Goal: Task Accomplishment & Management: Manage account settings

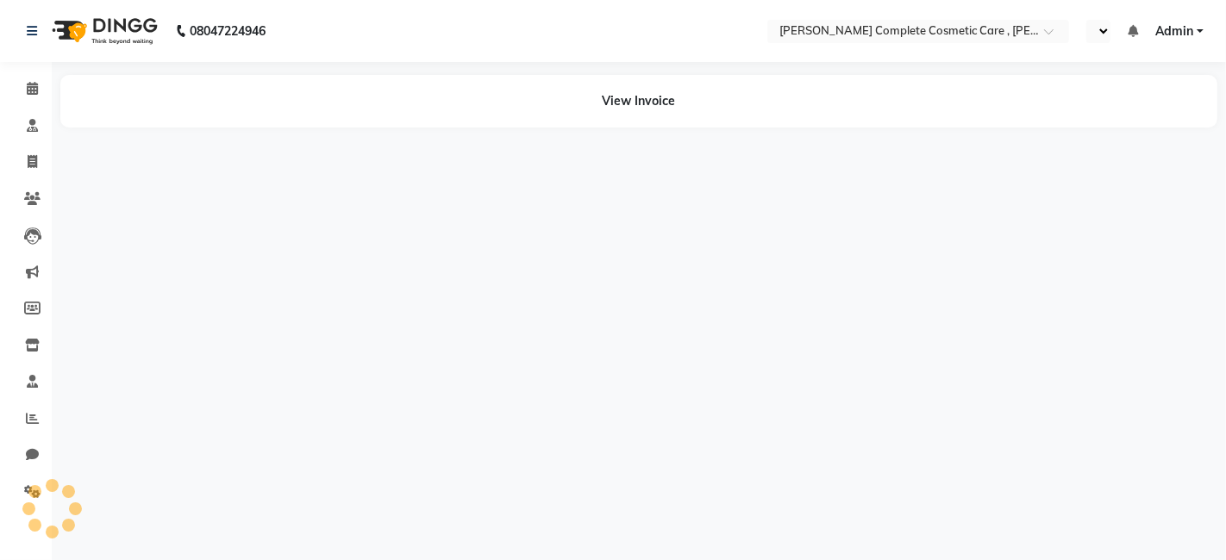
select select "en"
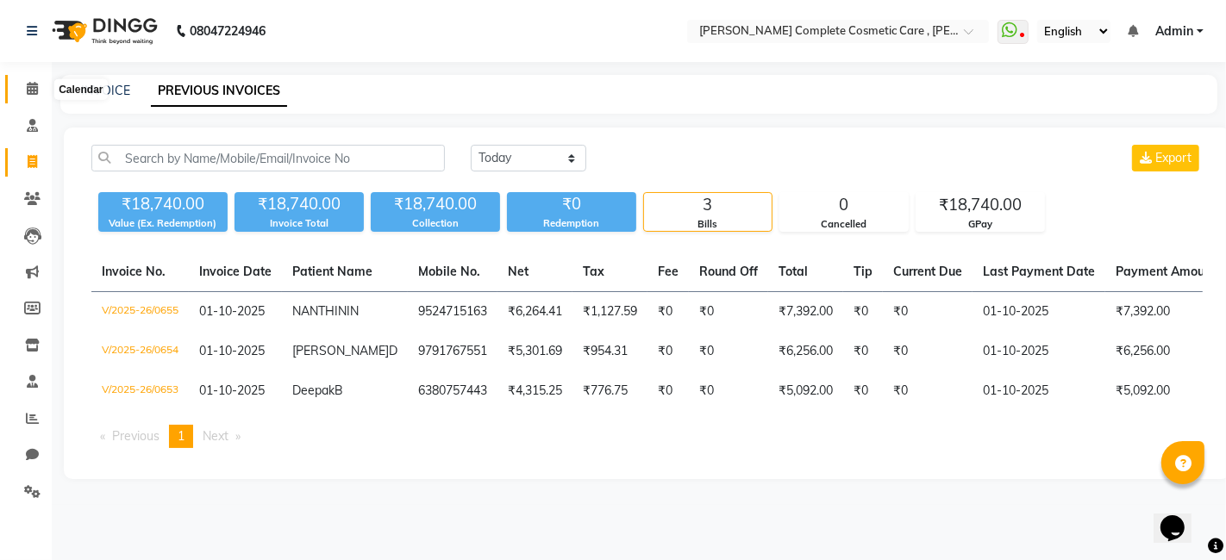
click at [27, 80] on span at bounding box center [32, 89] width 30 height 20
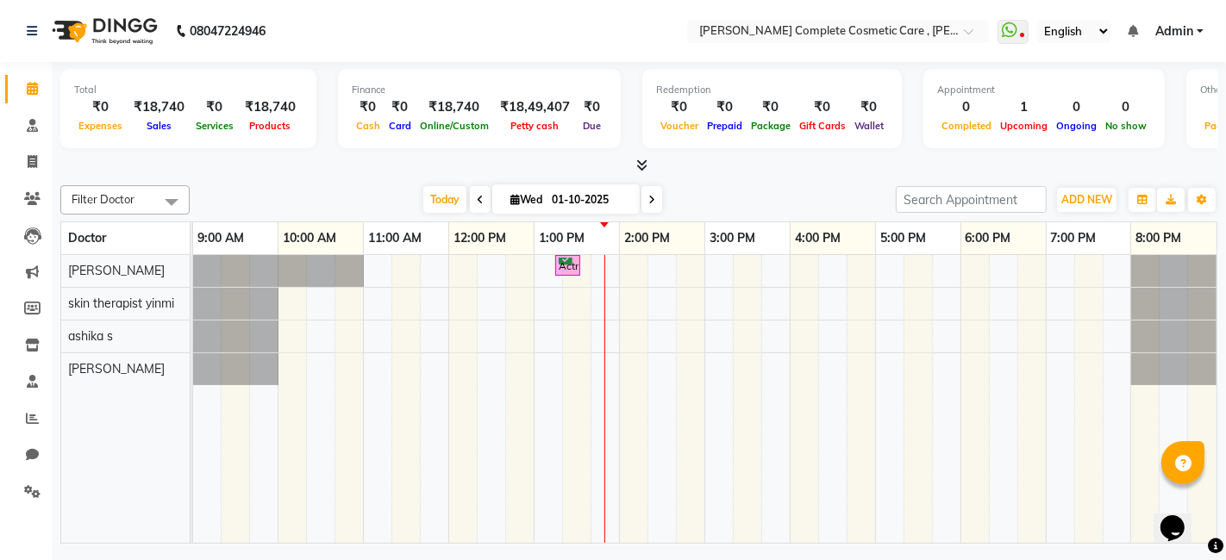
click at [650, 198] on icon at bounding box center [651, 200] width 7 height 10
type input "02-10-2025"
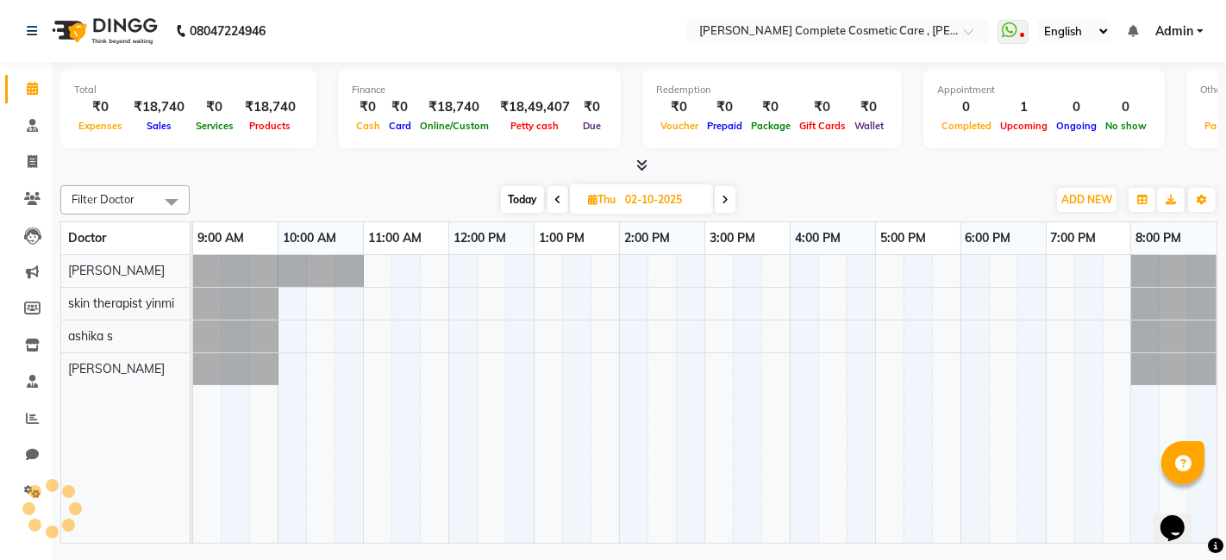
click at [650, 198] on input "02-10-2025" at bounding box center [663, 200] width 86 height 26
select select "10"
select select "2025"
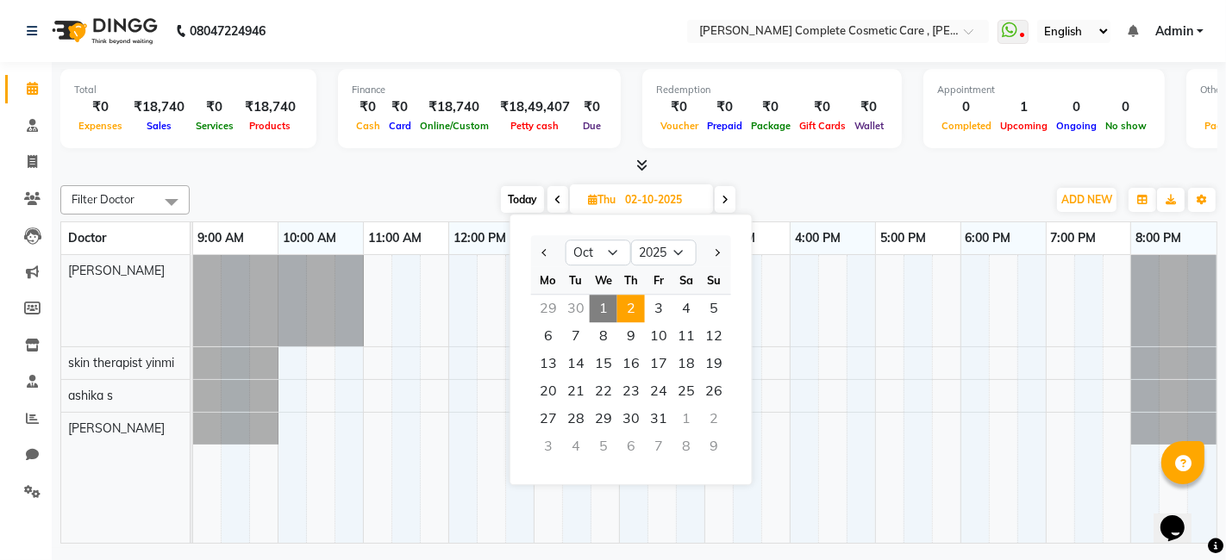
click at [728, 202] on icon at bounding box center [725, 200] width 7 height 10
type input "03-10-2025"
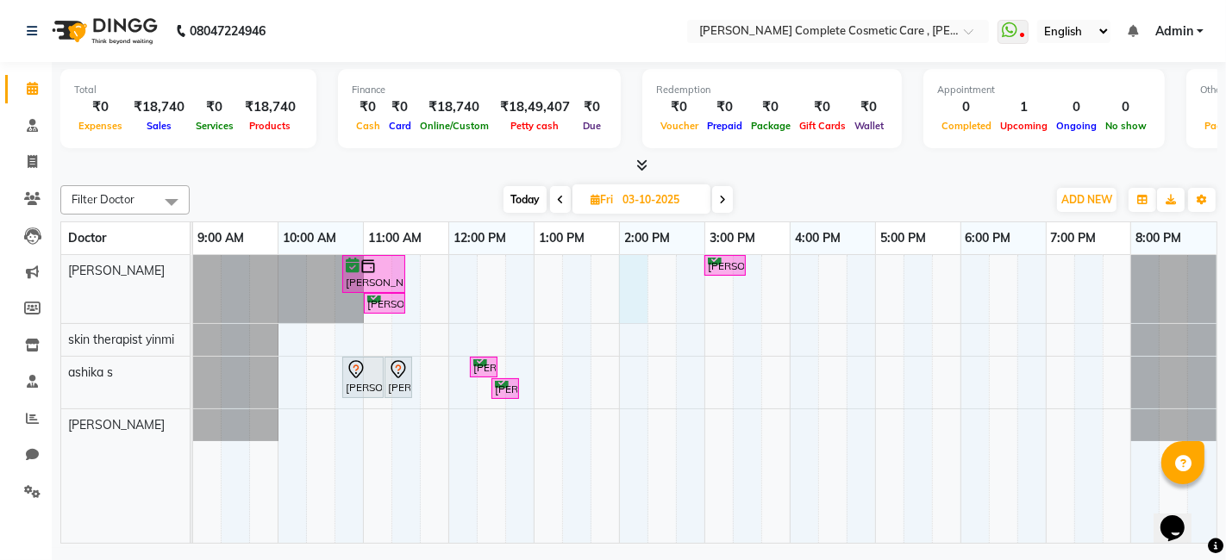
click at [627, 269] on div "akshaya k, 10:45 AM-11:30 AM, pumkin facial elite Chandru pallavaram, 03:00 PM-…" at bounding box center [704, 399] width 1023 height 288
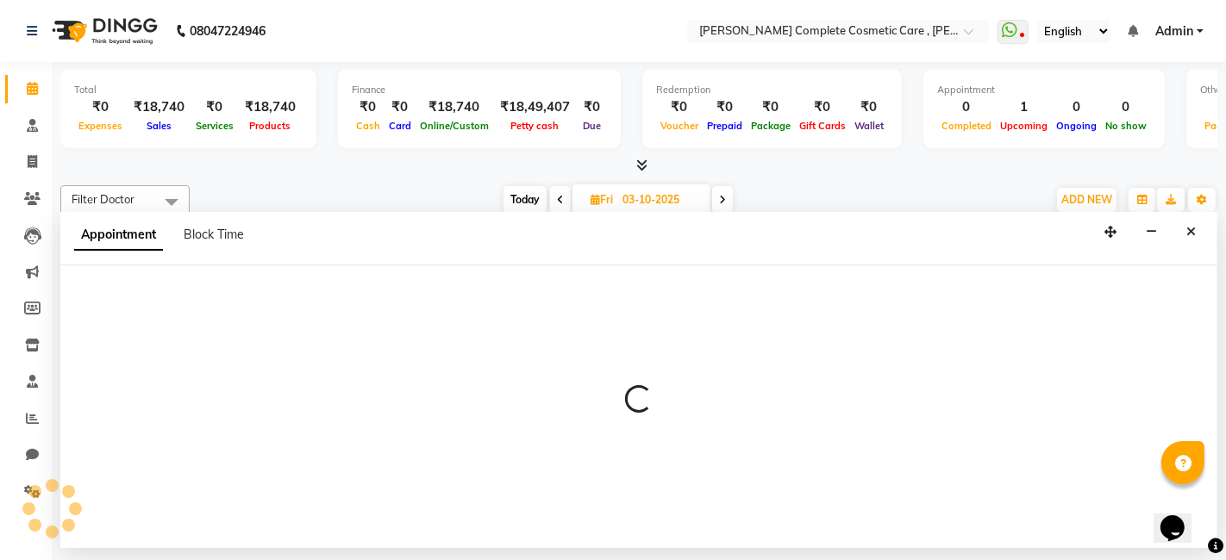
select select "67035"
select select "840"
select select "tentative"
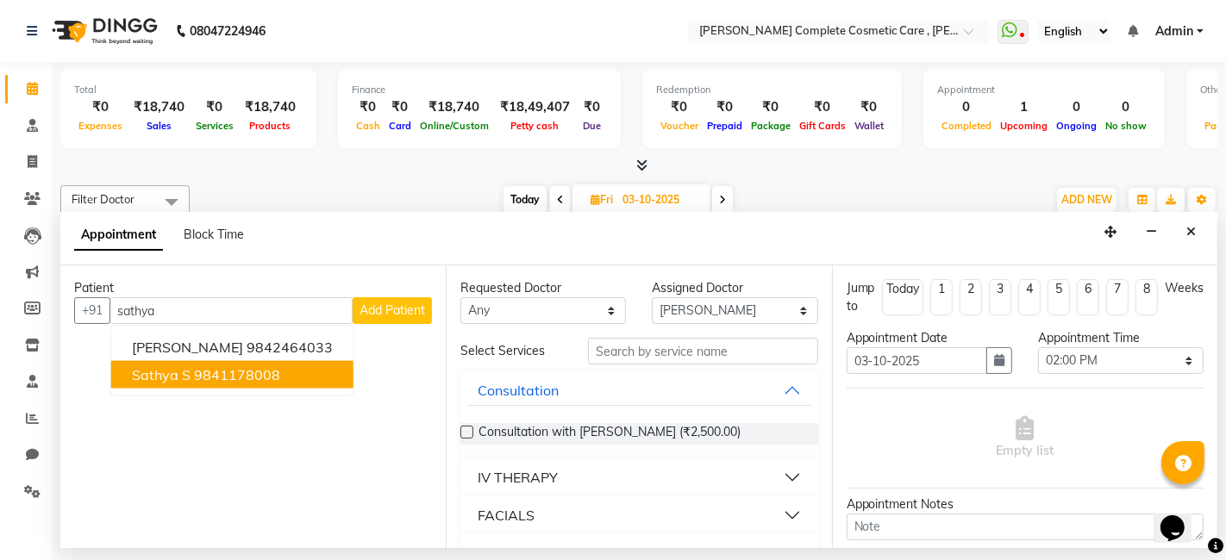
click at [260, 373] on ngb-highlight "9841178008" at bounding box center [237, 374] width 86 height 17
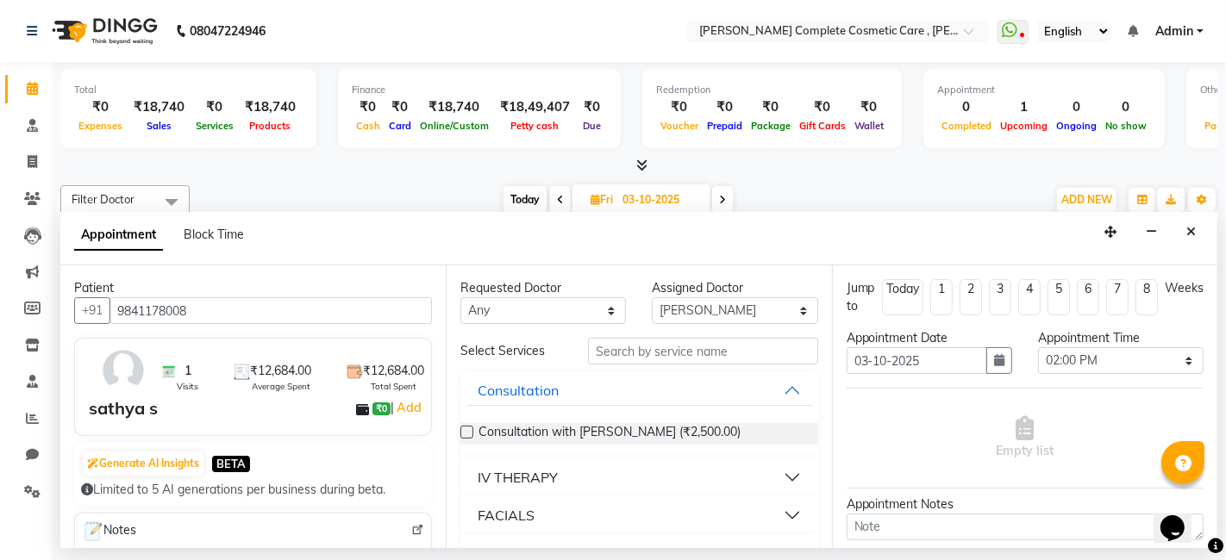
type input "9841178008"
click at [652, 343] on input "text" at bounding box center [702, 351] width 229 height 27
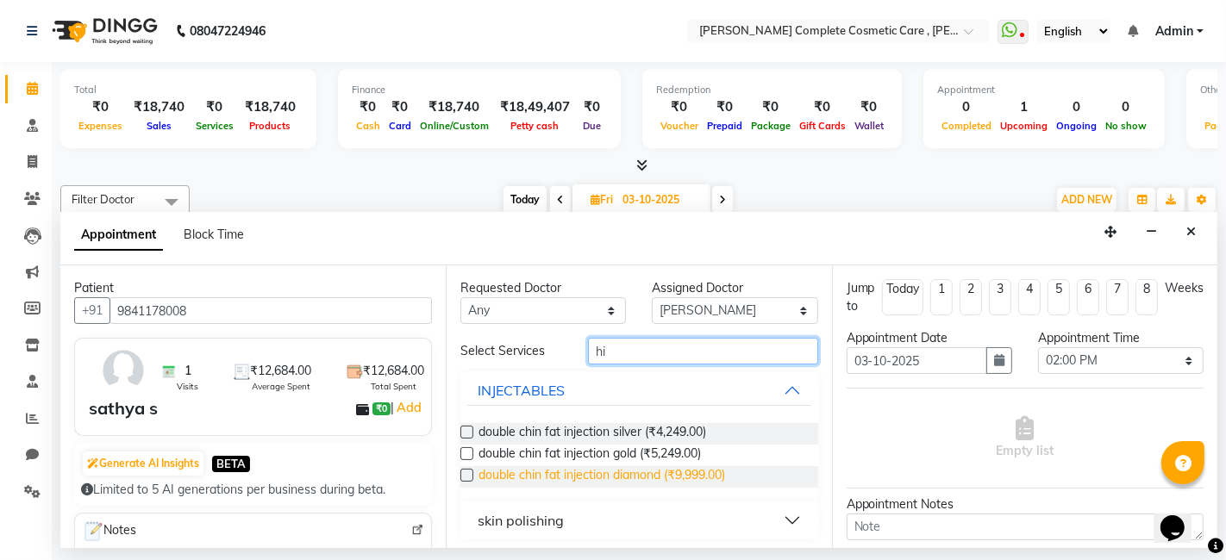
type input "hi"
click at [640, 466] on span "double chin fat injection diamond (₹9,999.00)" at bounding box center [602, 477] width 247 height 22
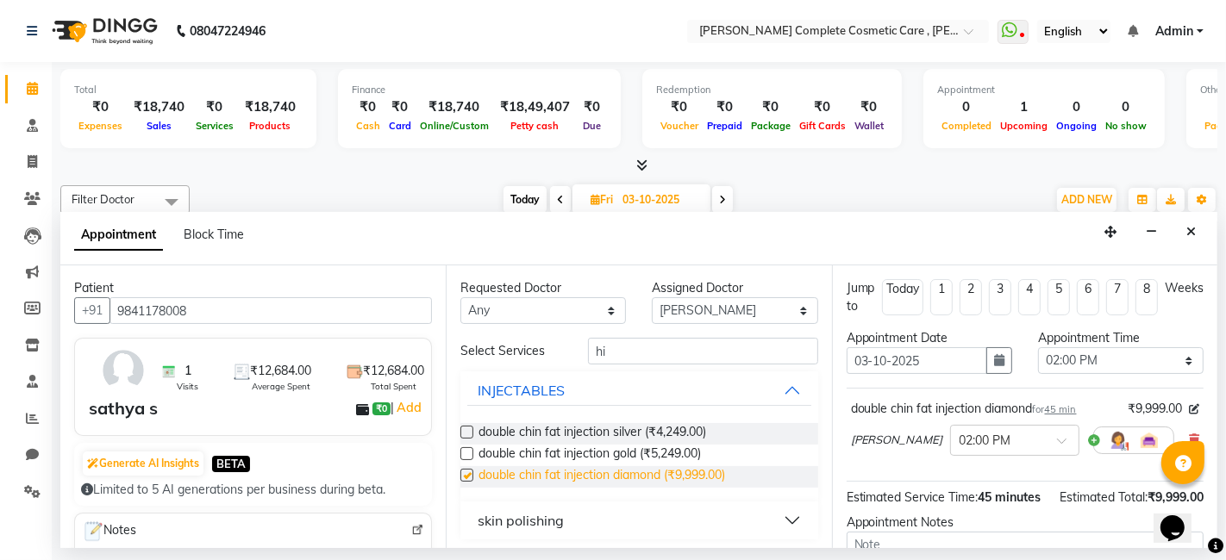
checkbox input "false"
click at [641, 452] on span "double chin fat injection gold (₹5,249.00)" at bounding box center [590, 456] width 222 height 22
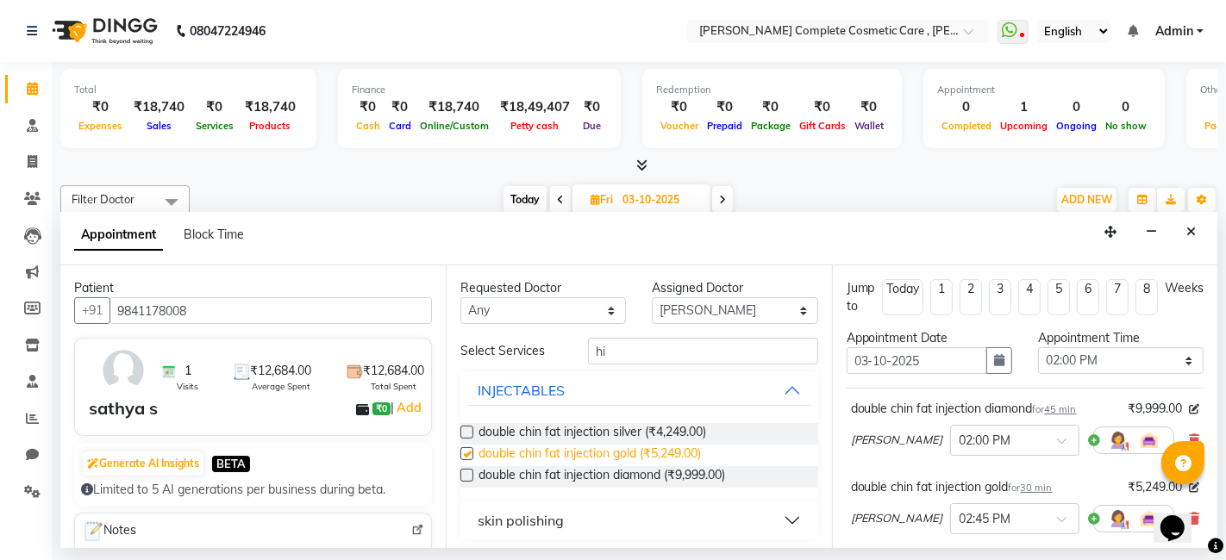
checkbox input "false"
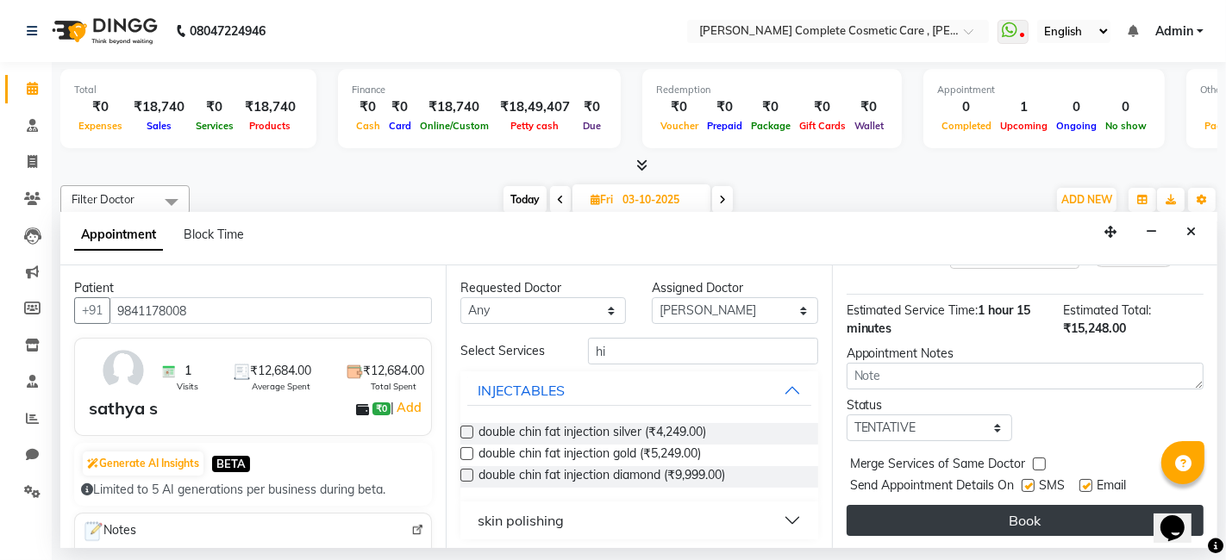
click at [995, 529] on button "Book" at bounding box center [1025, 520] width 357 height 31
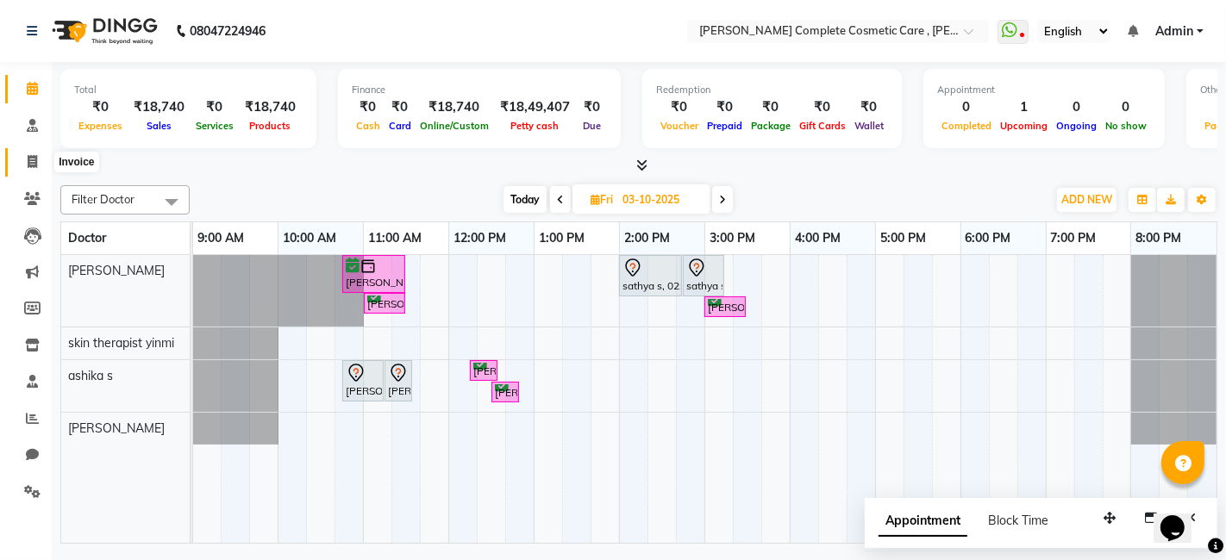
click at [34, 166] on icon at bounding box center [32, 161] width 9 height 13
select select "service"
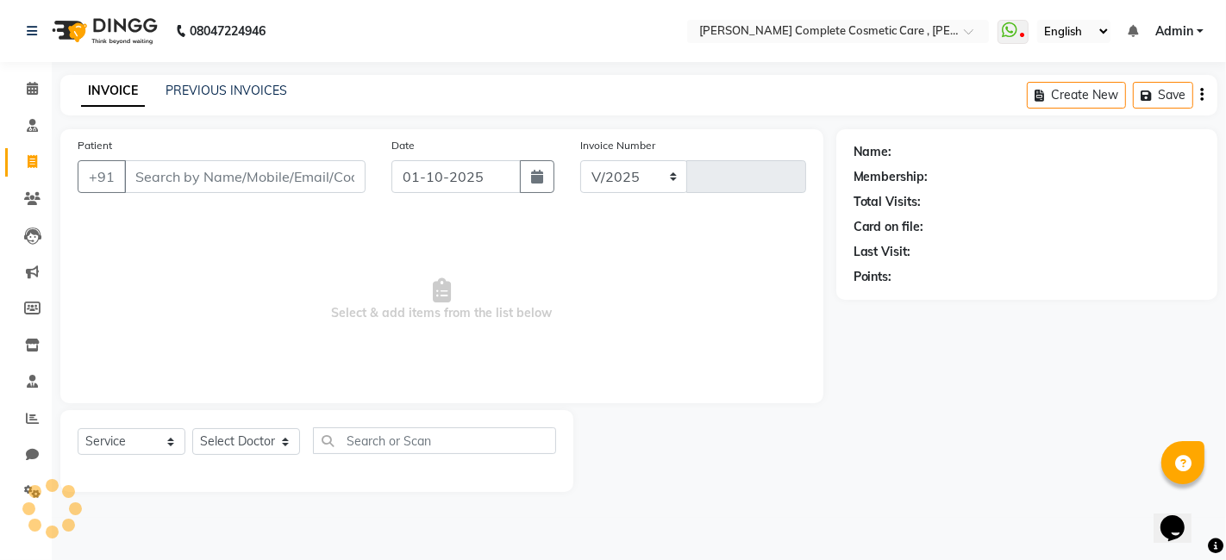
select select "7560"
type input "0656"
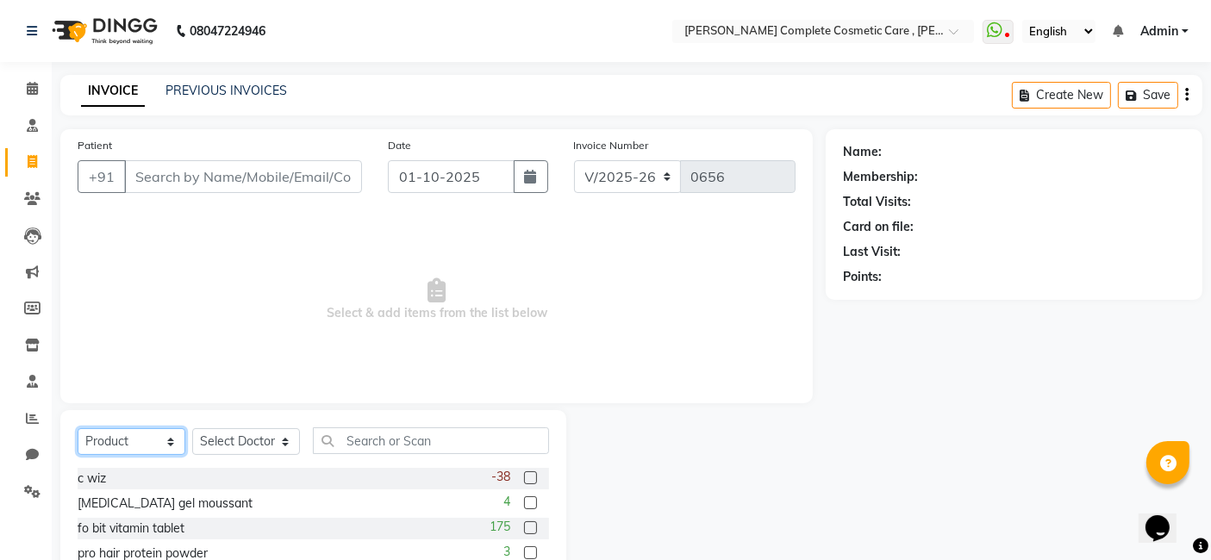
click at [160, 444] on select "Select Service Product Membership Package Voucher Prepaid Gift Card" at bounding box center [132, 442] width 108 height 27
select select "service"
click at [78, 429] on select "Select Service Product Membership Package Voucher Prepaid Gift Card" at bounding box center [132, 442] width 108 height 27
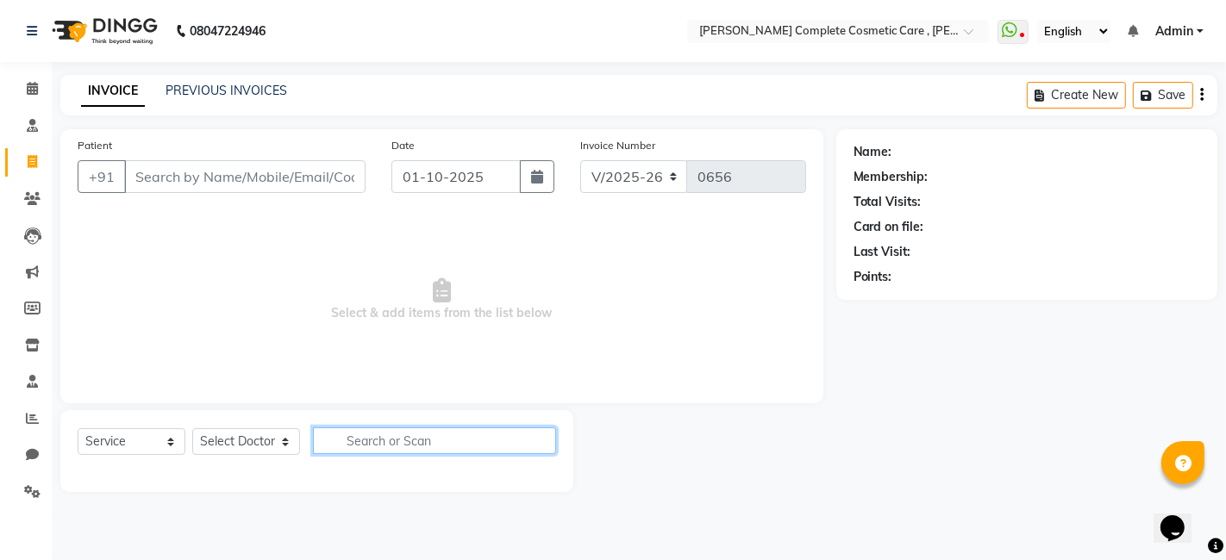
click at [426, 430] on input "text" at bounding box center [434, 441] width 243 height 27
type input "fa"
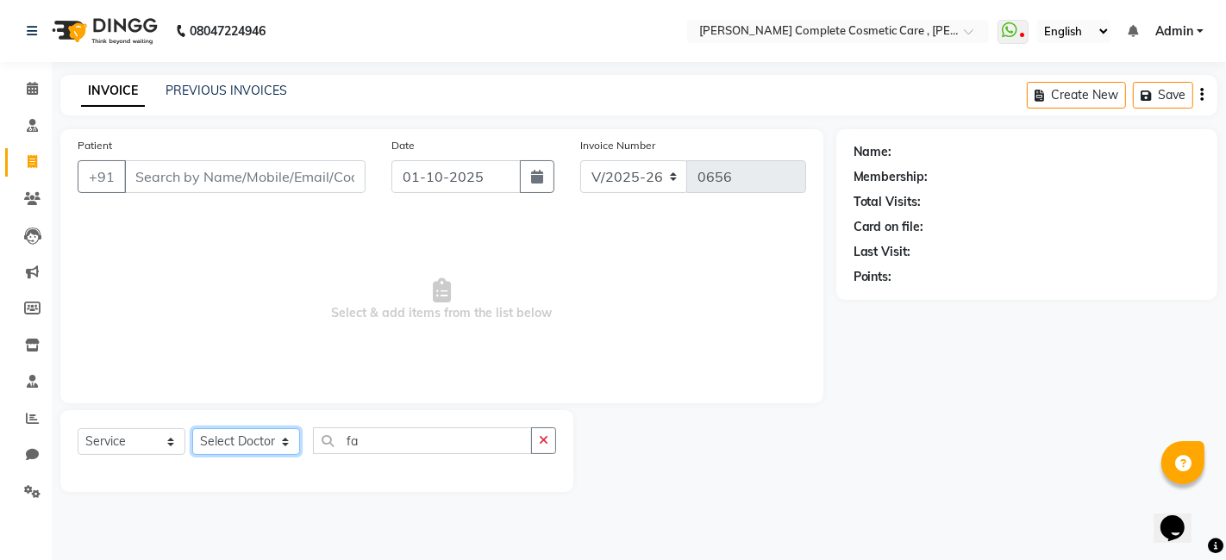
click at [266, 447] on select "Select Doctor ashika s Dr. Asha Queen saranya k skin therapist yinmi srikanth" at bounding box center [246, 442] width 108 height 27
select select "67035"
click at [192, 429] on select "Select Doctor ashika s Dr. Asha Queen saranya k skin therapist yinmi srikanth" at bounding box center [246, 442] width 108 height 27
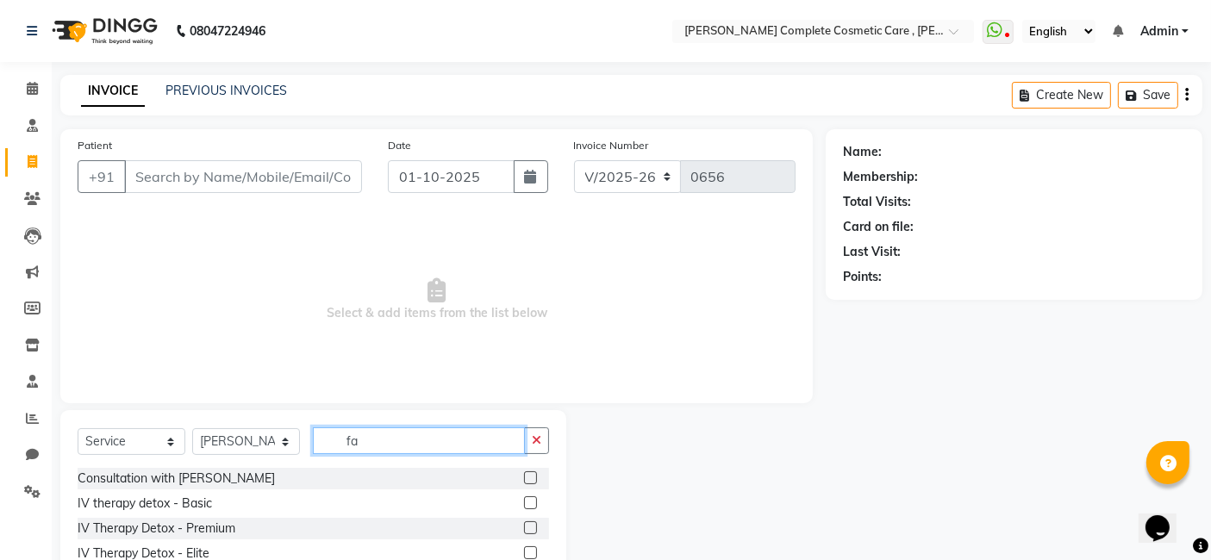
click at [418, 435] on input "fa" at bounding box center [419, 441] width 212 height 27
type input "f"
click at [27, 87] on icon at bounding box center [32, 88] width 11 height 13
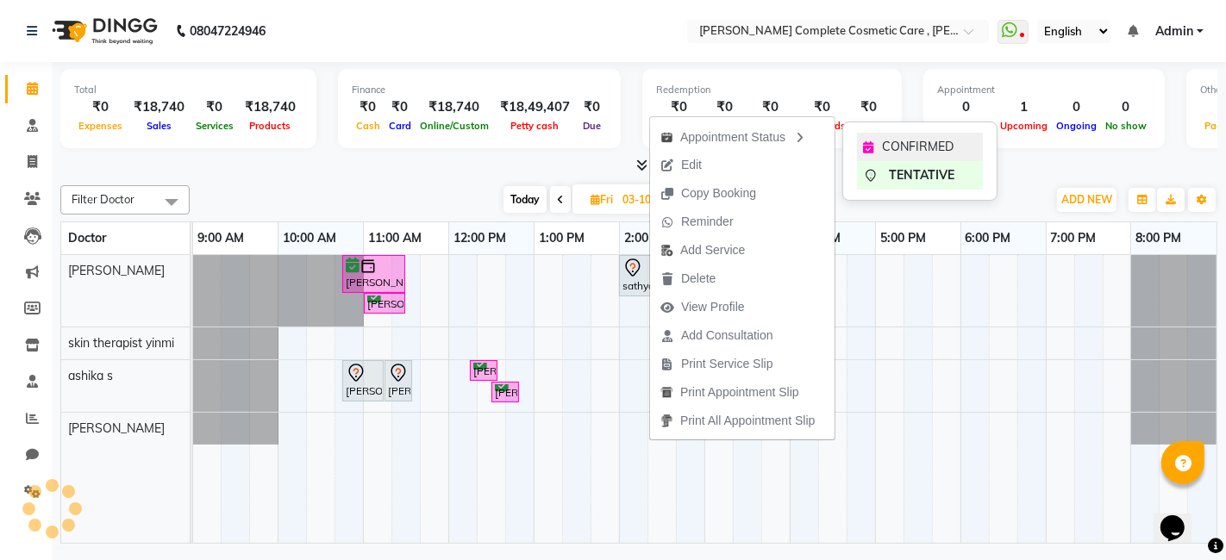
click at [864, 147] on icon at bounding box center [869, 147] width 10 height 12
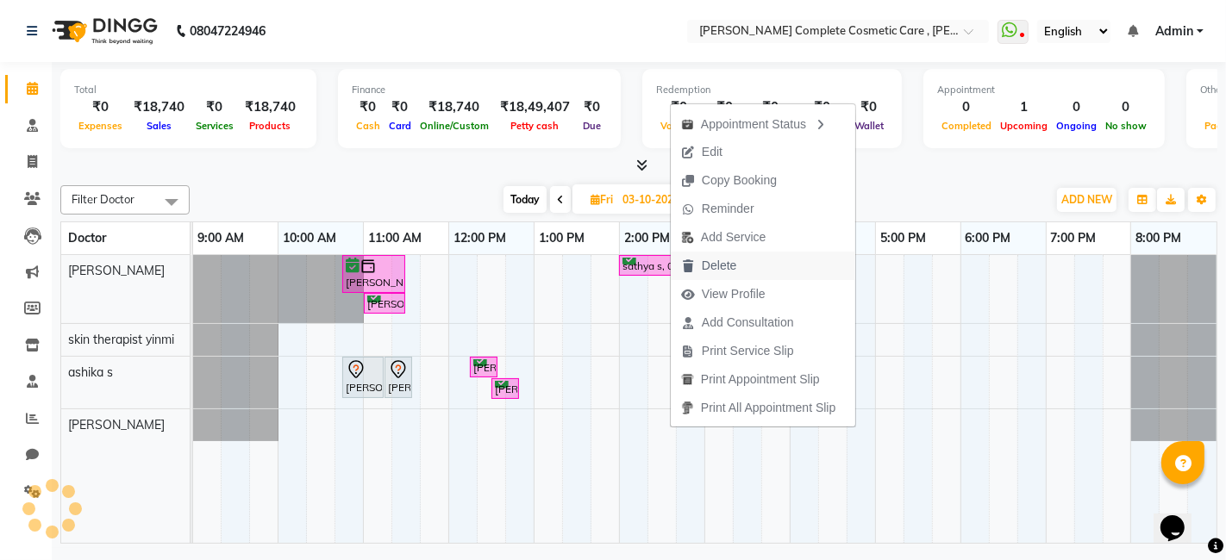
click at [743, 279] on span "Delete" at bounding box center [709, 266] width 76 height 28
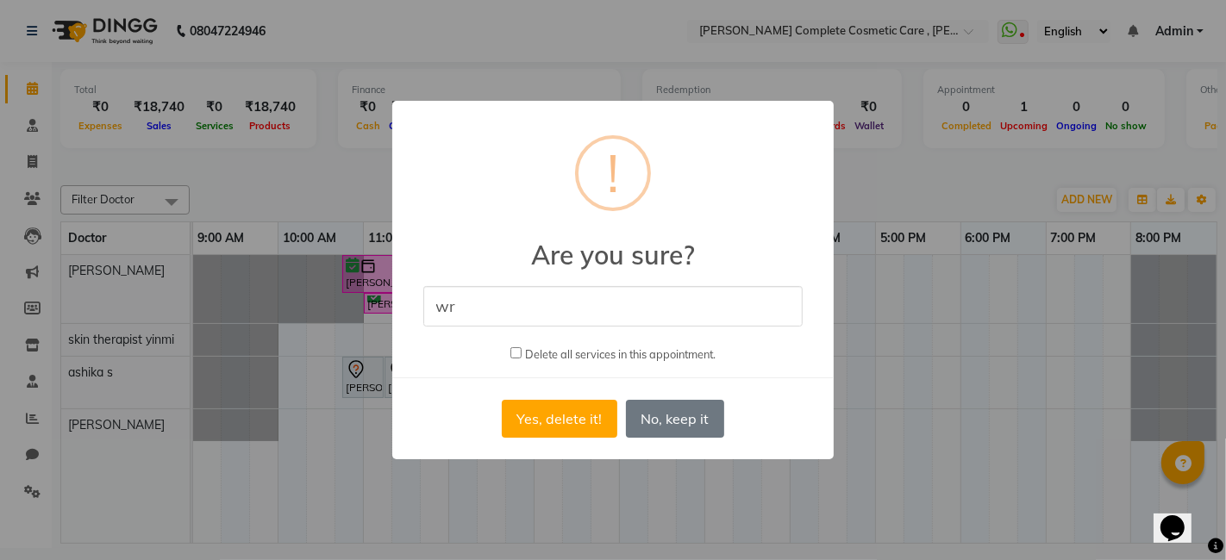
type input "wrong"
click at [590, 422] on button "Yes, delete it!" at bounding box center [560, 419] width 116 height 38
